Goal: Task Accomplishment & Management: Use online tool/utility

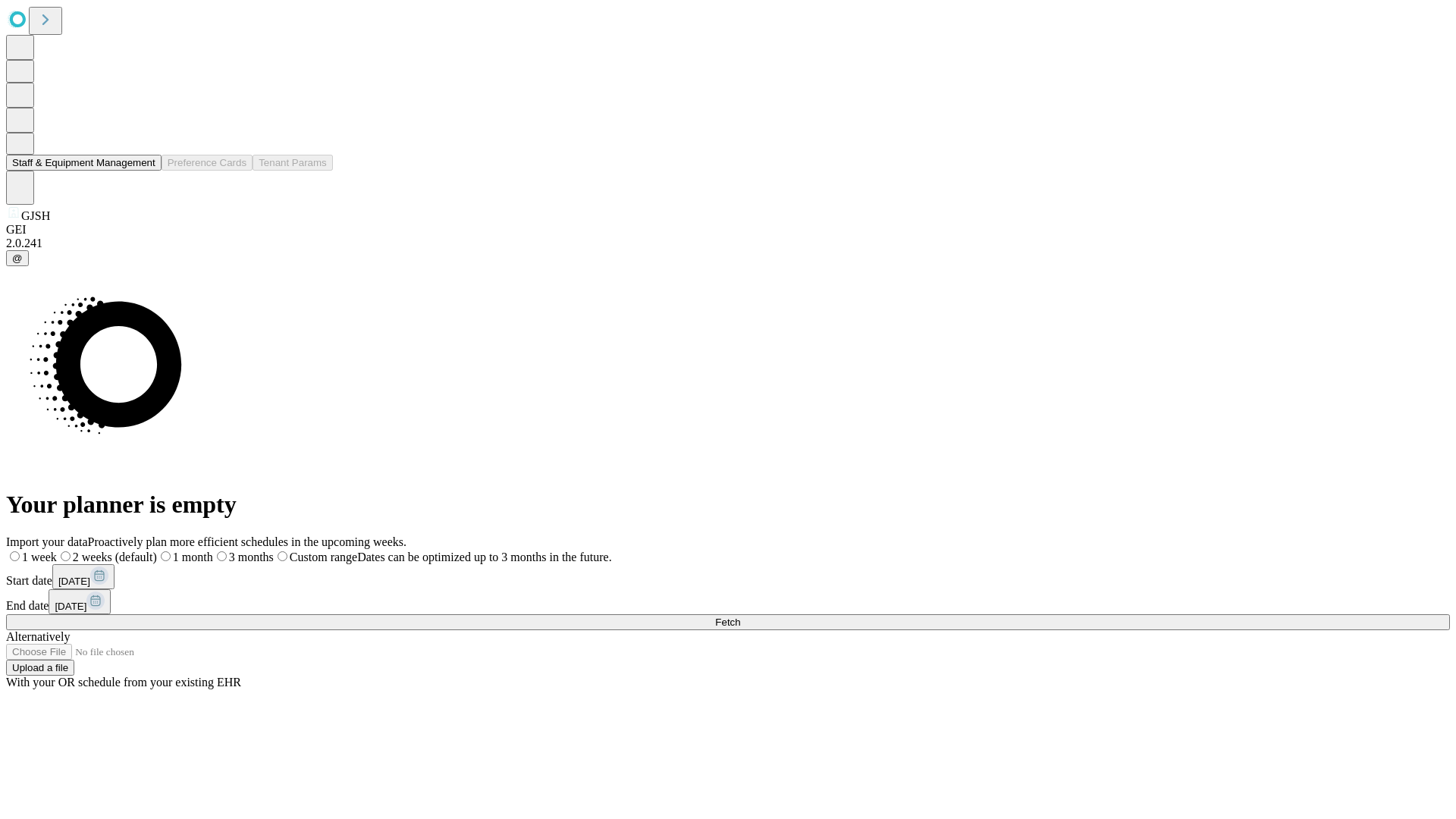
click at [141, 171] on button "Staff & Equipment Management" at bounding box center [84, 163] width 156 height 16
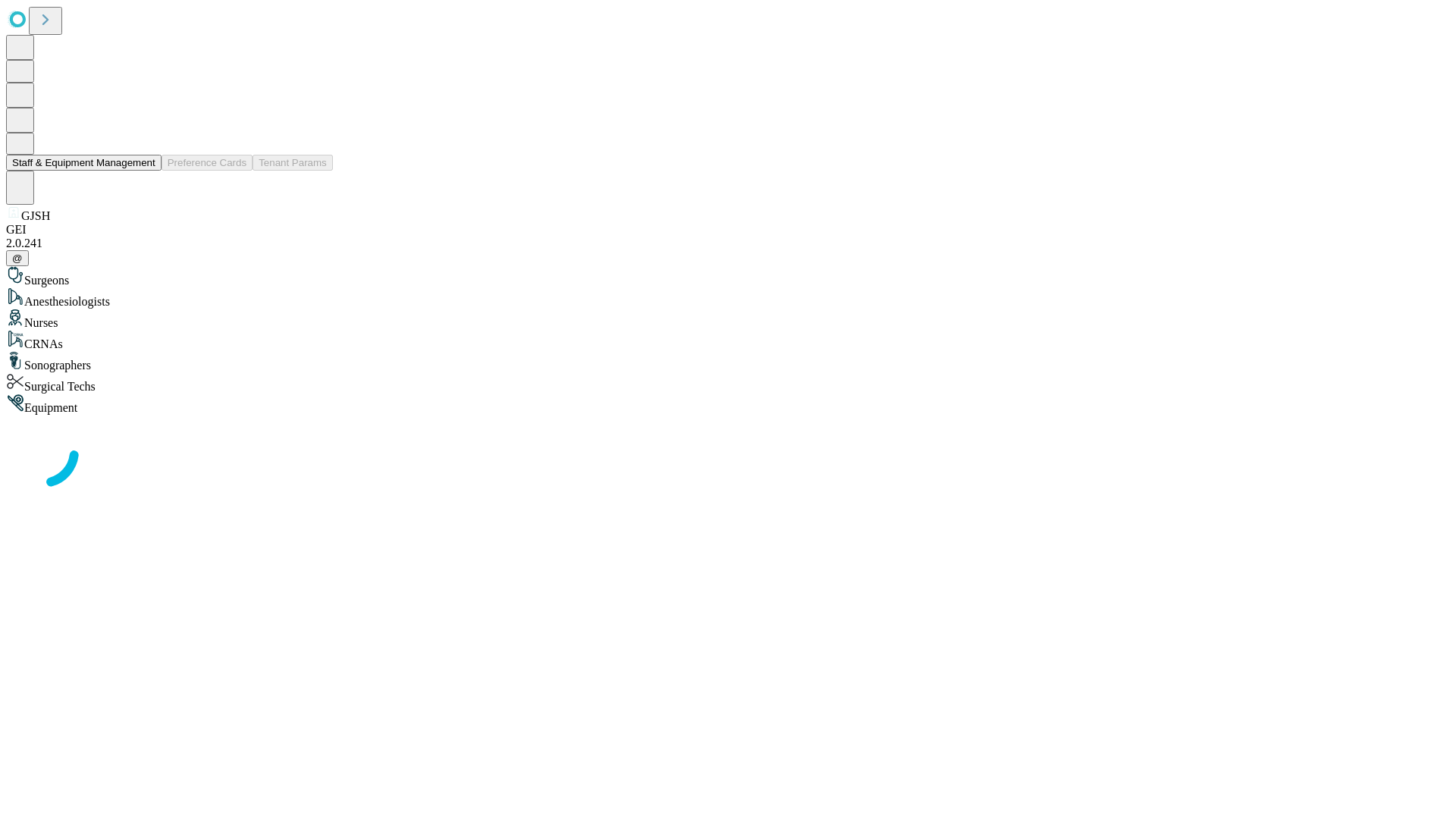
click at [145, 171] on button "Staff & Equipment Management" at bounding box center [84, 163] width 156 height 16
